Goal: Task Accomplishment & Management: Complete application form

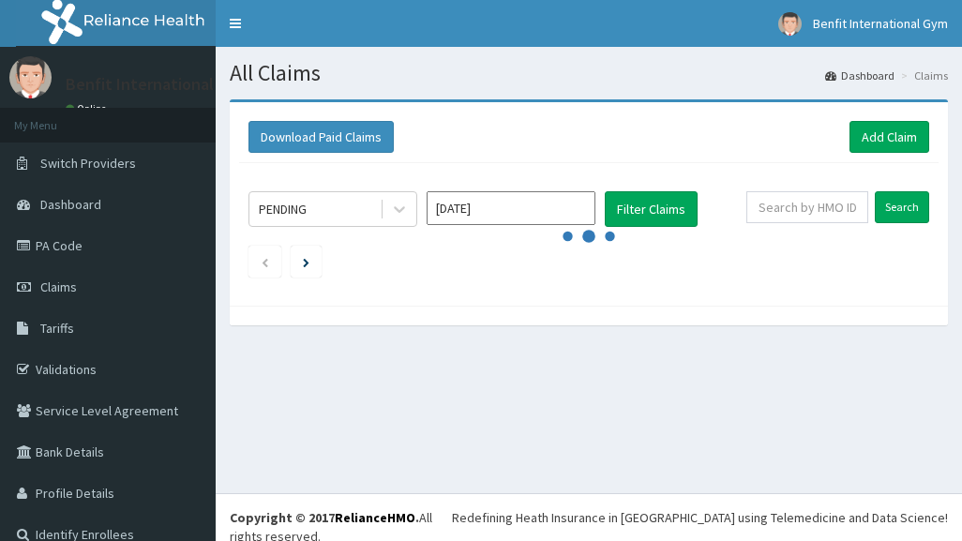
click at [871, 136] on link "Add Claim" at bounding box center [890, 137] width 80 height 32
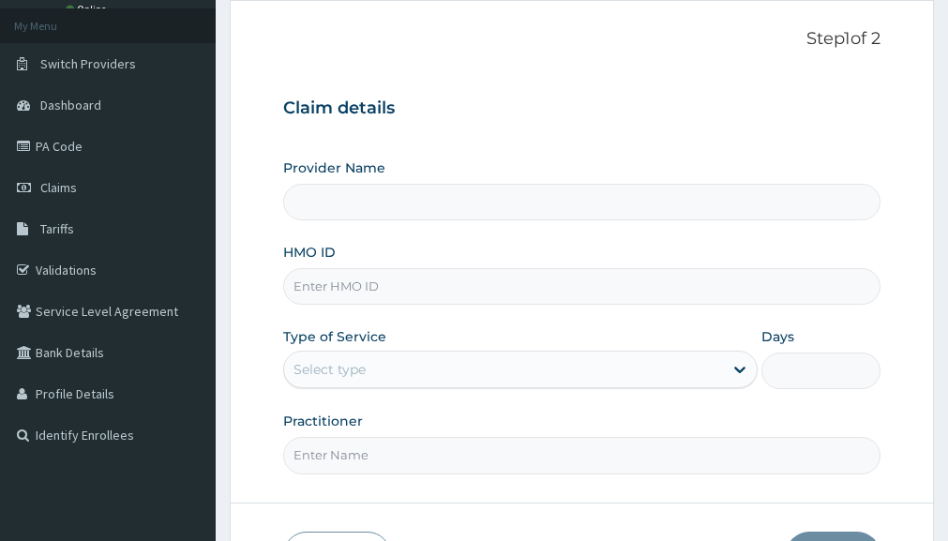
click at [433, 295] on input "HMO ID" at bounding box center [582, 286] width 598 height 37
type input "Benfit International Gym"
type input "1"
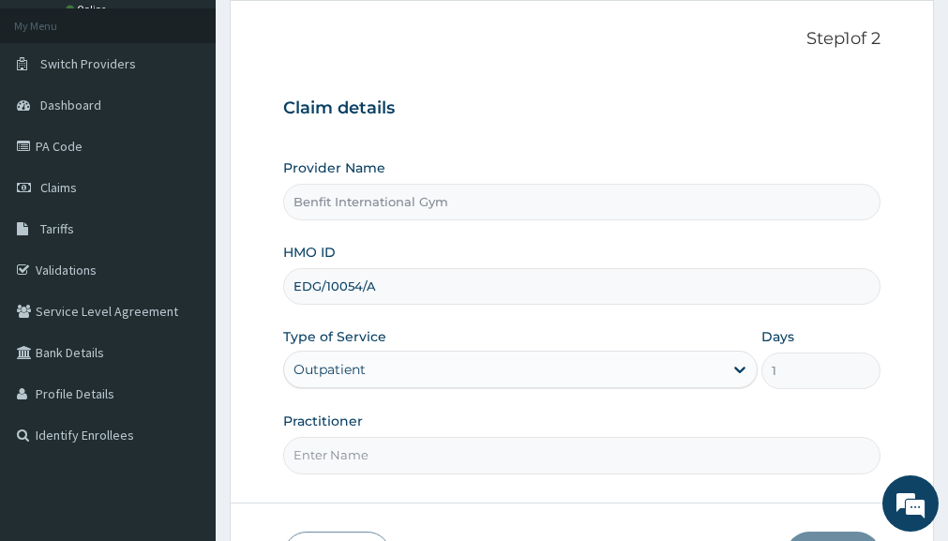
type input "EDG/10054/A"
click at [362, 452] on input "Practitioner" at bounding box center [582, 455] width 598 height 37
type input "ABDULKAREEM ZAYNAB"
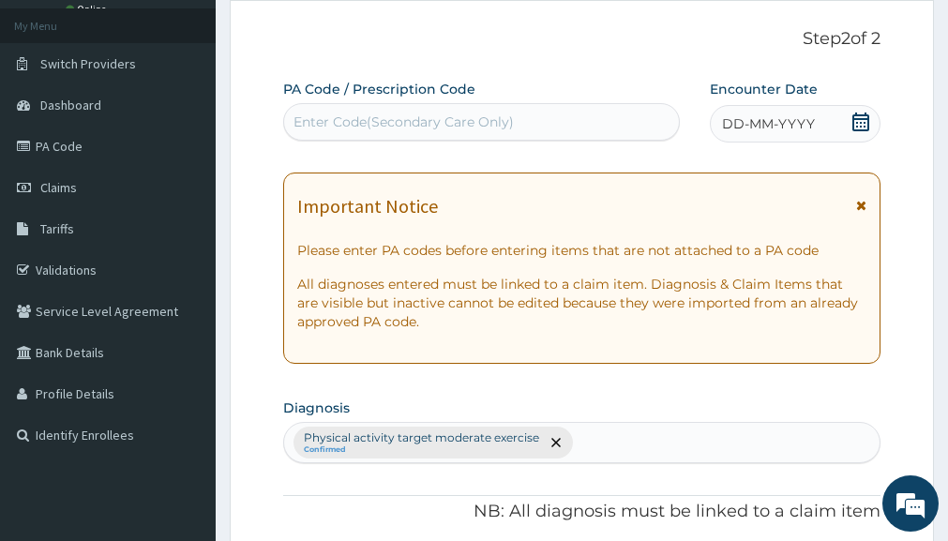
click at [870, 130] on icon at bounding box center [861, 122] width 19 height 19
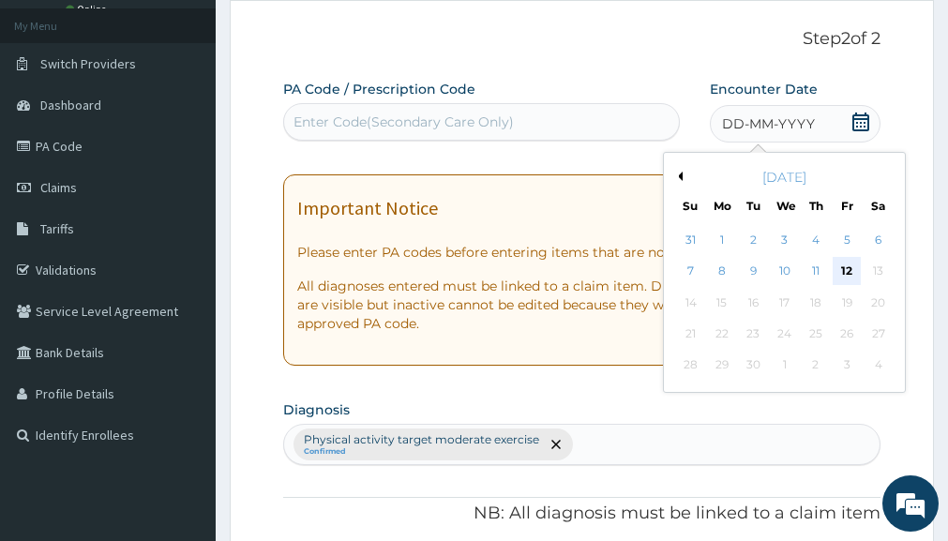
click at [840, 273] on div "12" at bounding box center [848, 272] width 28 height 28
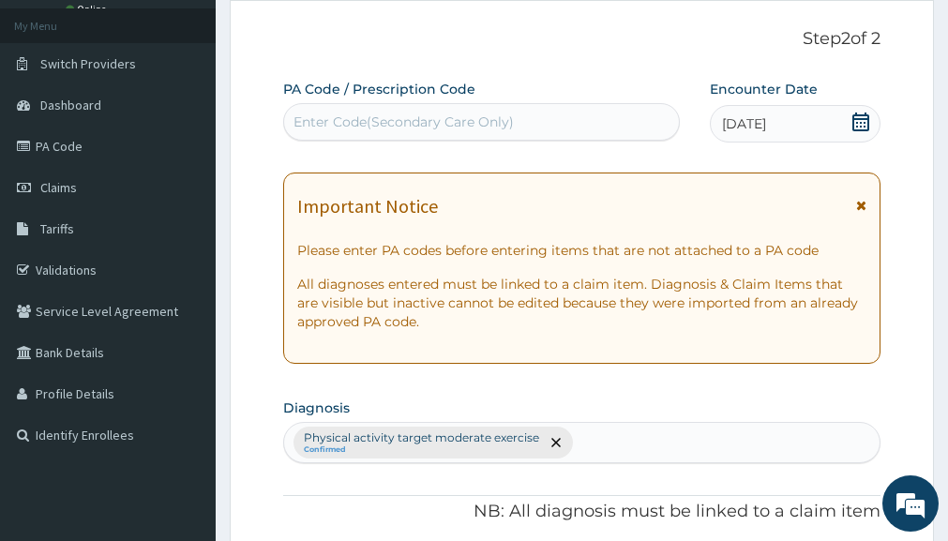
click at [351, 117] on div "Enter Code(Secondary Care Only)" at bounding box center [404, 122] width 220 height 19
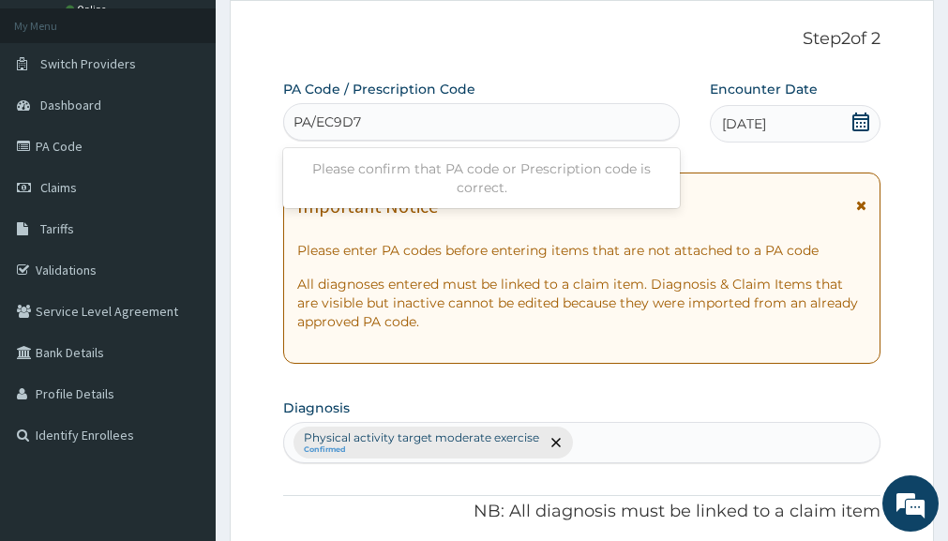
type input "PA/EC9D78"
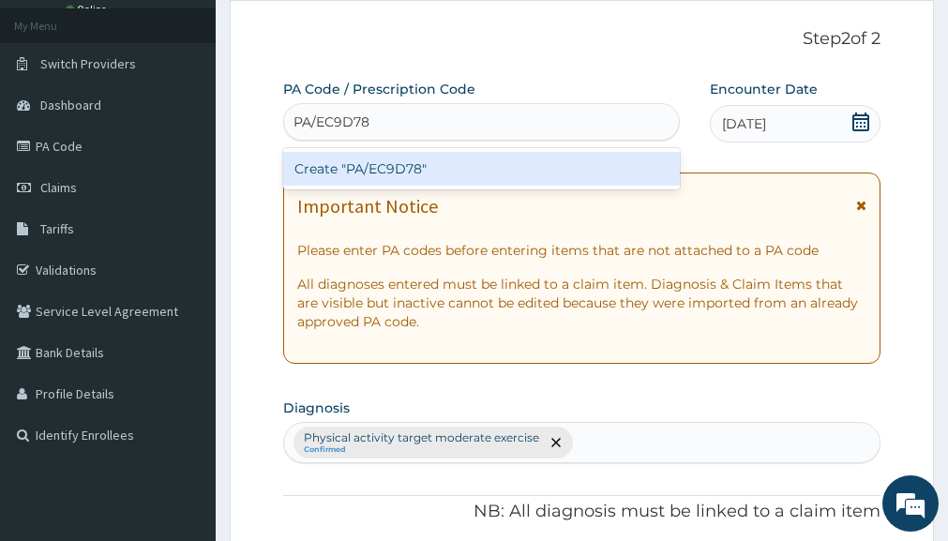
click at [343, 168] on div "Create "PA/EC9D78"" at bounding box center [481, 169] width 397 height 34
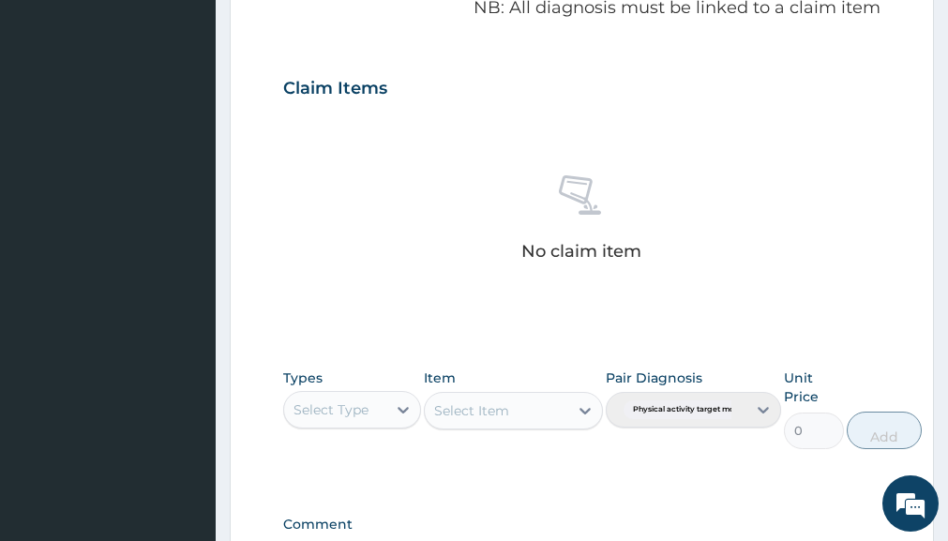
scroll to position [604, 0]
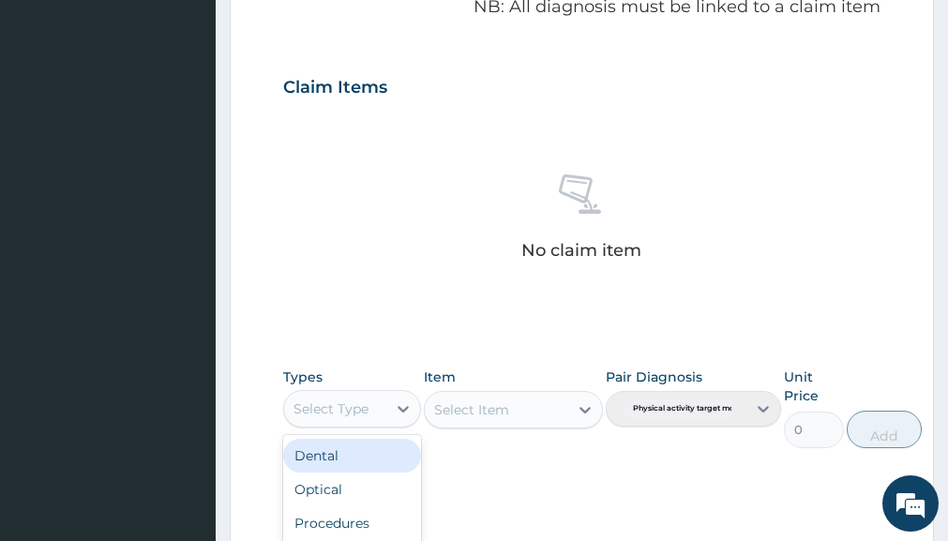
click at [374, 416] on div "Select Type" at bounding box center [334, 409] width 101 height 30
type input "GYM"
click at [356, 470] on div "Gym" at bounding box center [351, 456] width 137 height 34
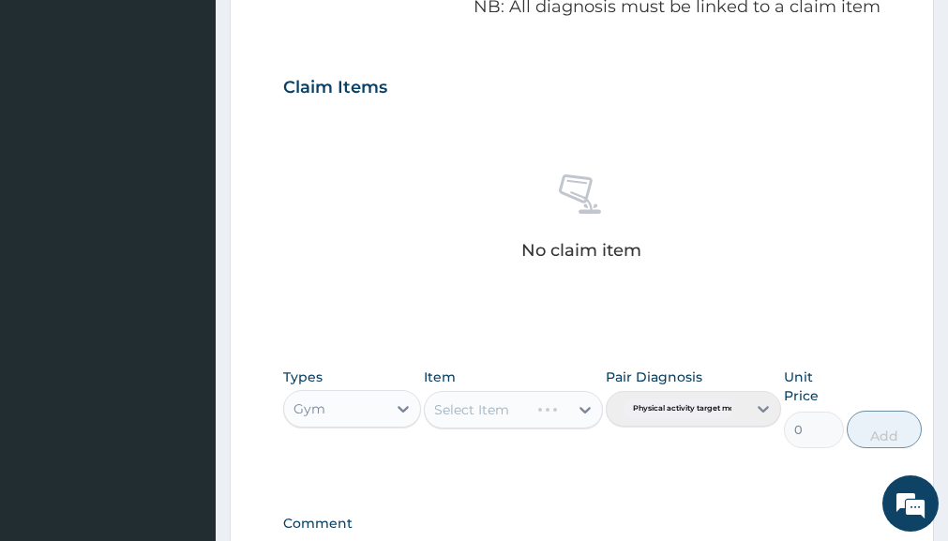
click at [582, 406] on div "Select Item" at bounding box center [513, 410] width 179 height 38
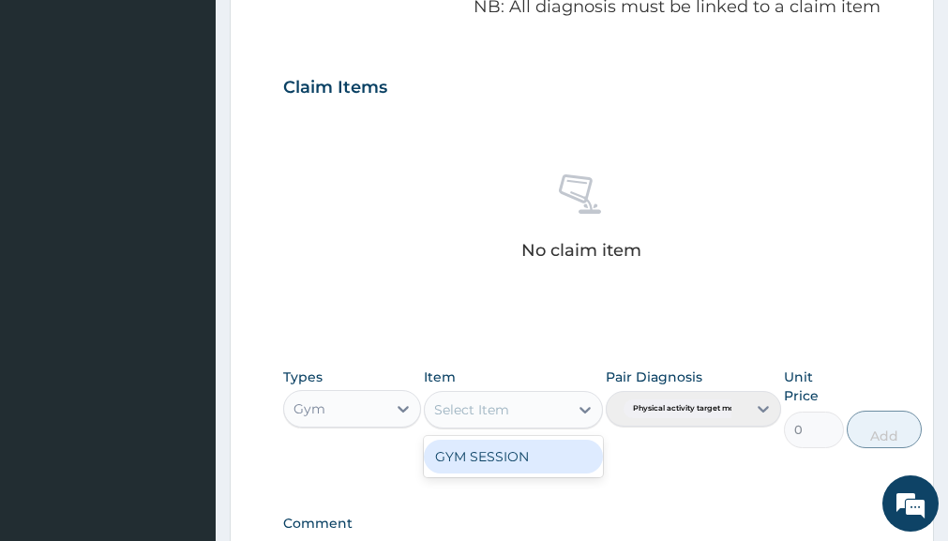
click at [537, 410] on div "Select Item" at bounding box center [497, 410] width 144 height 30
click at [520, 455] on div "GYM SESSION" at bounding box center [513, 457] width 179 height 34
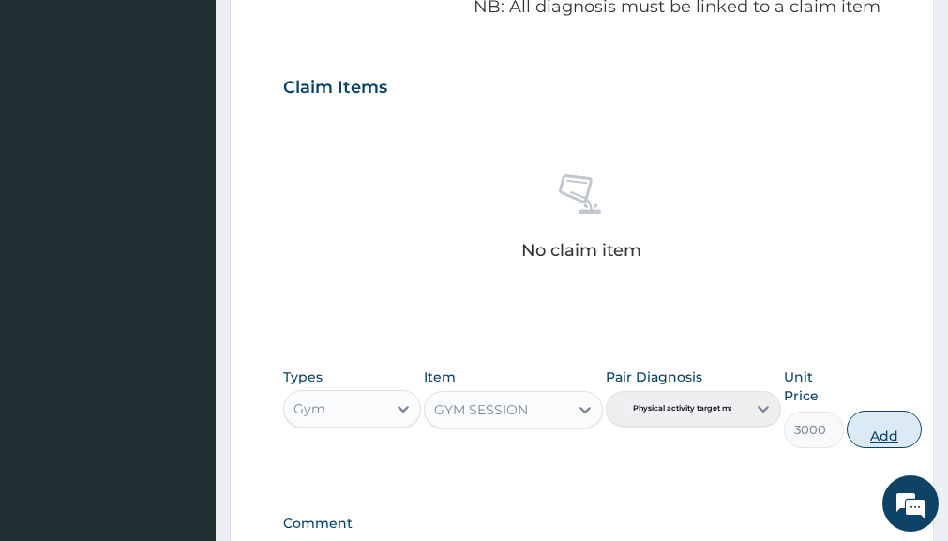
click at [872, 432] on button "Add" at bounding box center [884, 430] width 75 height 38
type input "0"
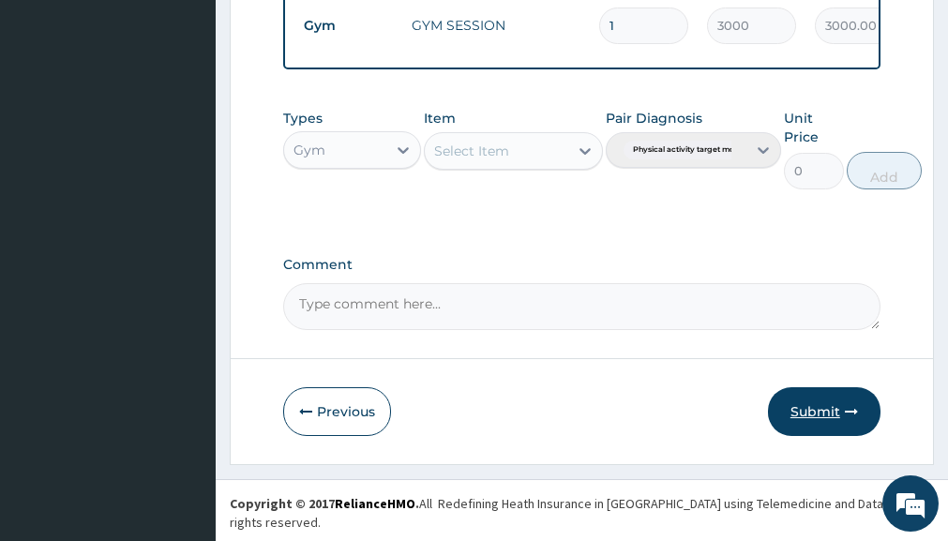
click at [832, 422] on button "Submit" at bounding box center [824, 411] width 113 height 49
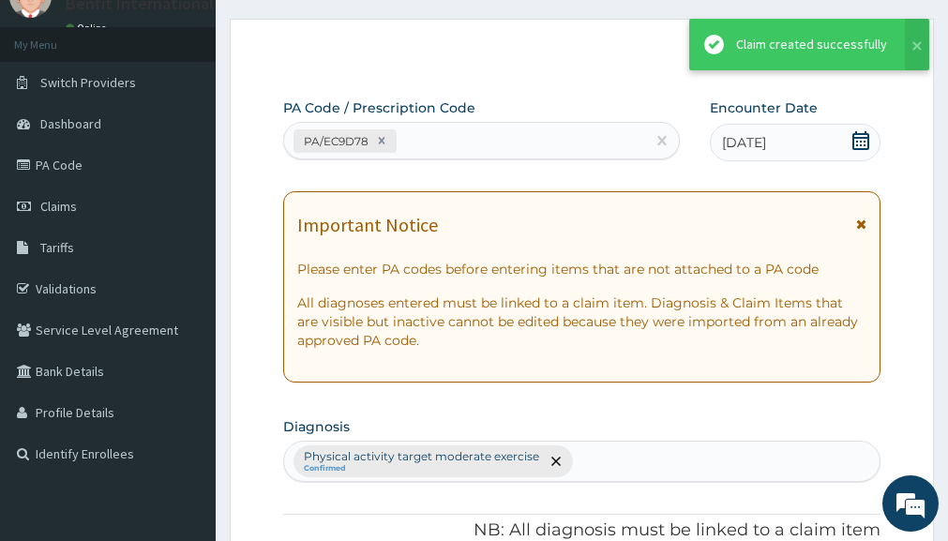
scroll to position [774, 0]
